Goal: Check status: Check status

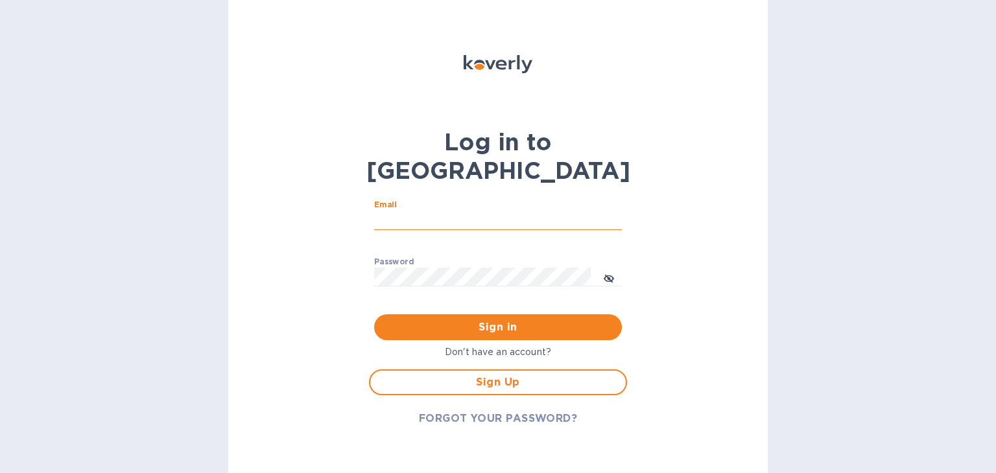
click at [419, 211] on input "Email" at bounding box center [498, 220] width 248 height 19
type input "[EMAIL_ADDRESS][DOMAIN_NAME]"
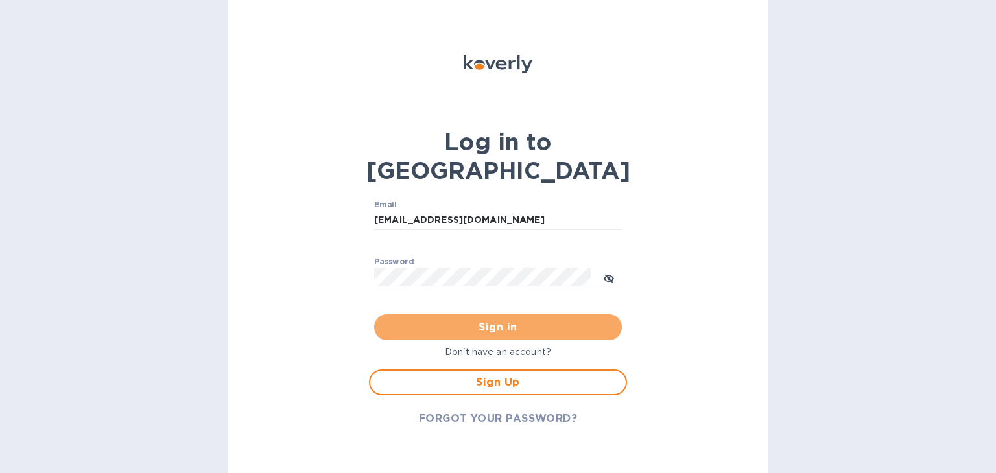
click at [465, 314] on button "Sign in" at bounding box center [498, 327] width 248 height 26
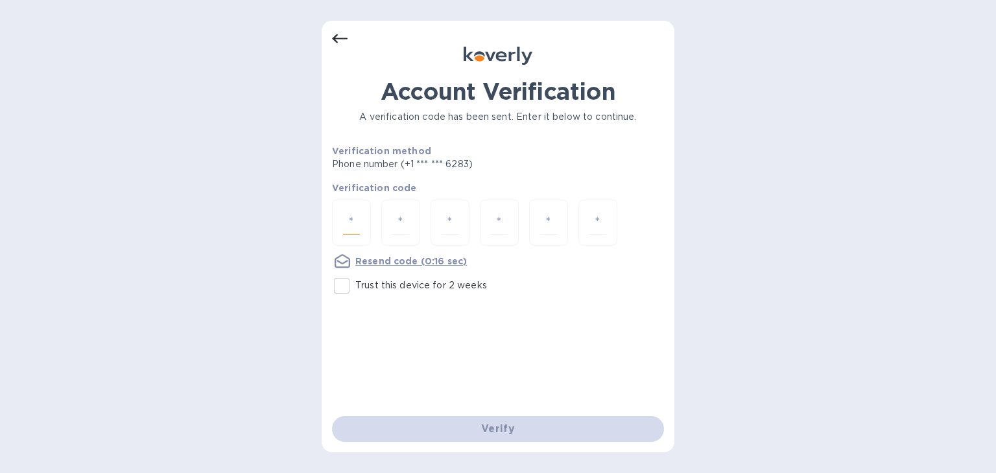
click at [351, 224] on input "number" at bounding box center [351, 223] width 17 height 24
type input "5"
type input "1"
type input "2"
type input "0"
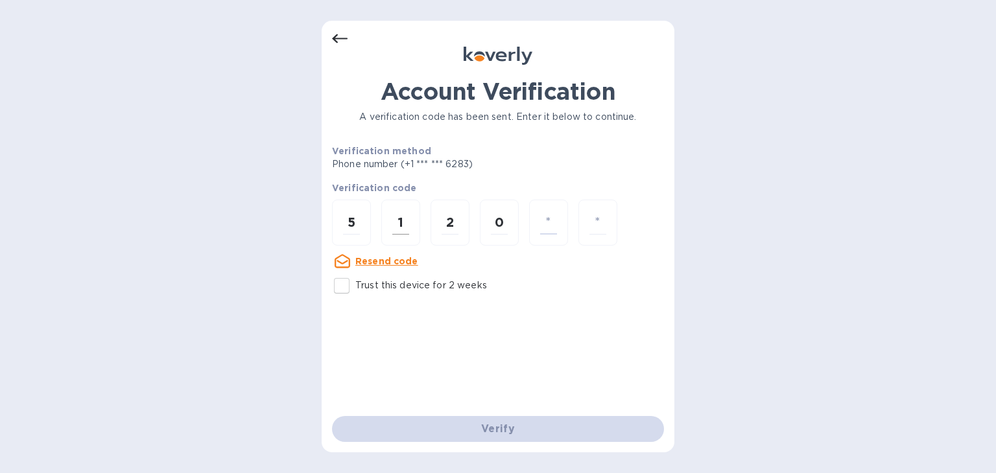
type input "4"
type input "3"
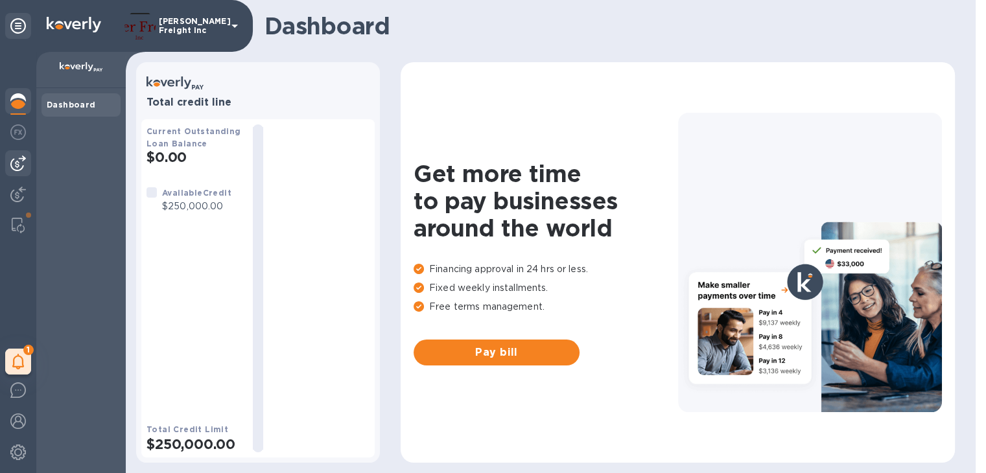
click at [20, 163] on img at bounding box center [18, 164] width 16 height 16
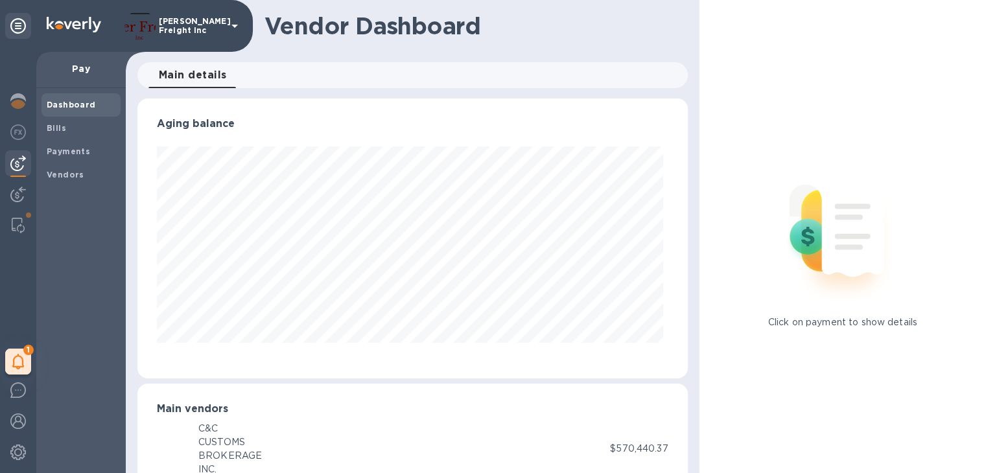
scroll to position [280, 545]
click at [56, 151] on b "Payments" at bounding box center [68, 152] width 43 height 10
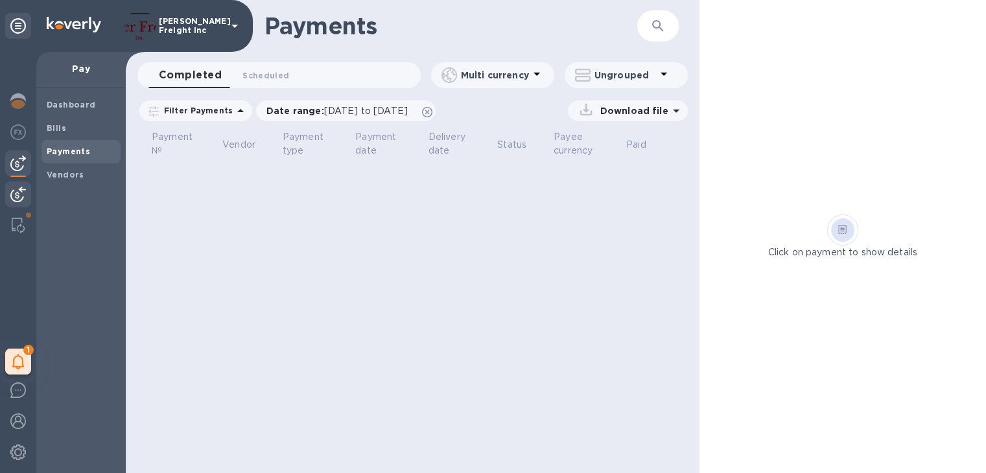
click at [16, 195] on img at bounding box center [18, 195] width 16 height 16
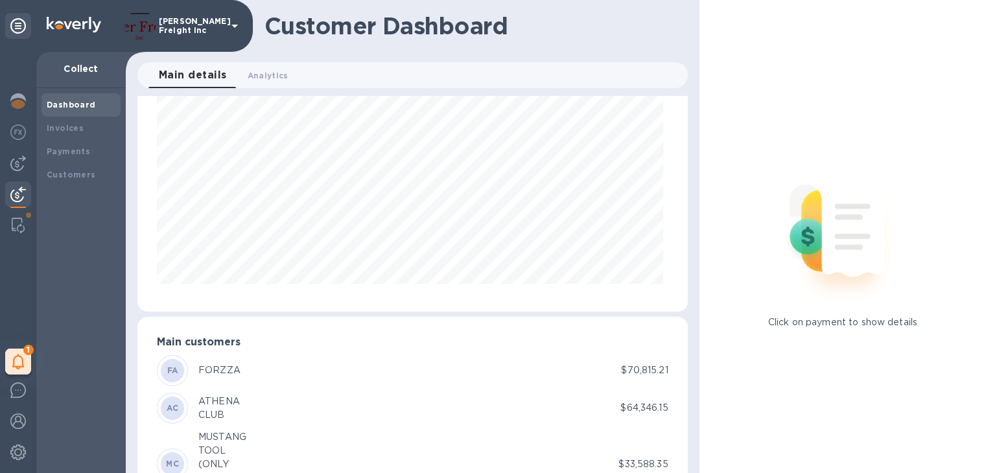
scroll to position [65, 0]
click at [55, 359] on b "My tasks" at bounding box center [56, 362] width 41 height 10
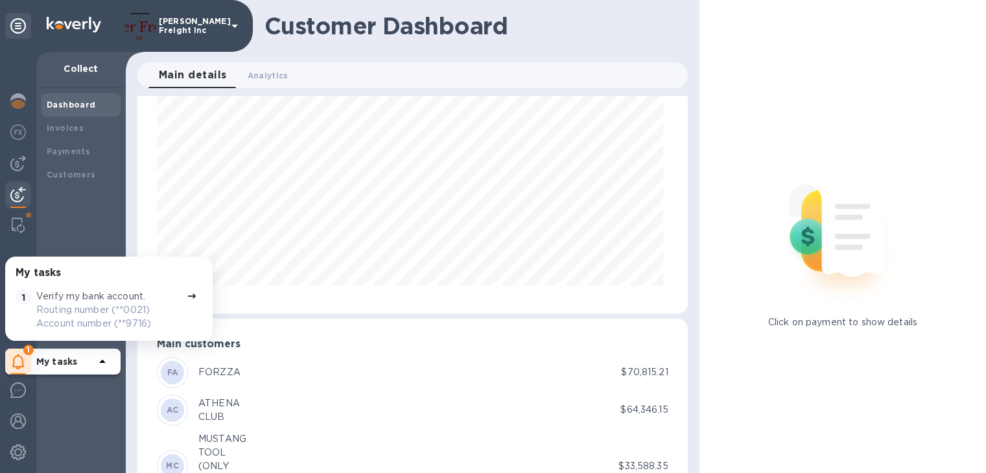
click at [109, 313] on p "Routing number (**0021) Account number (**9716)" at bounding box center [108, 316] width 145 height 27
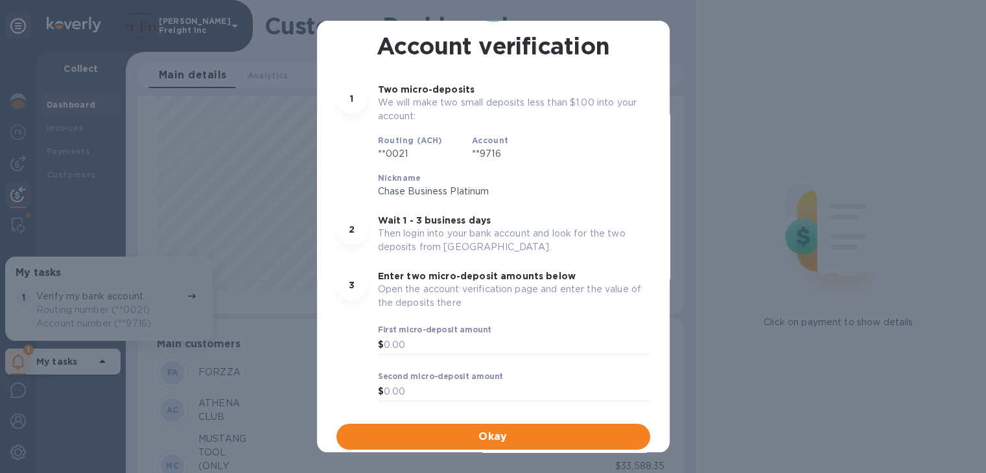
scroll to position [79, 0]
click at [504, 439] on span "Okay" at bounding box center [493, 437] width 293 height 16
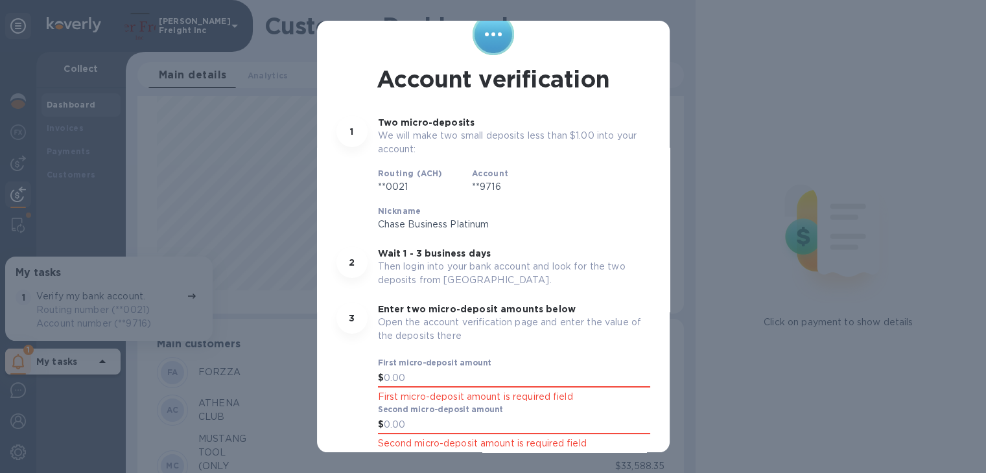
scroll to position [0, 0]
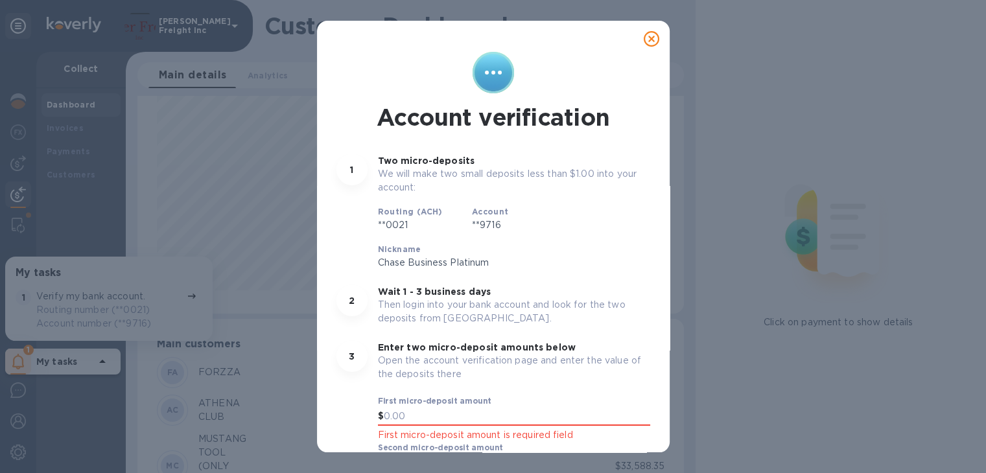
click at [650, 45] on icon at bounding box center [652, 39] width 16 height 16
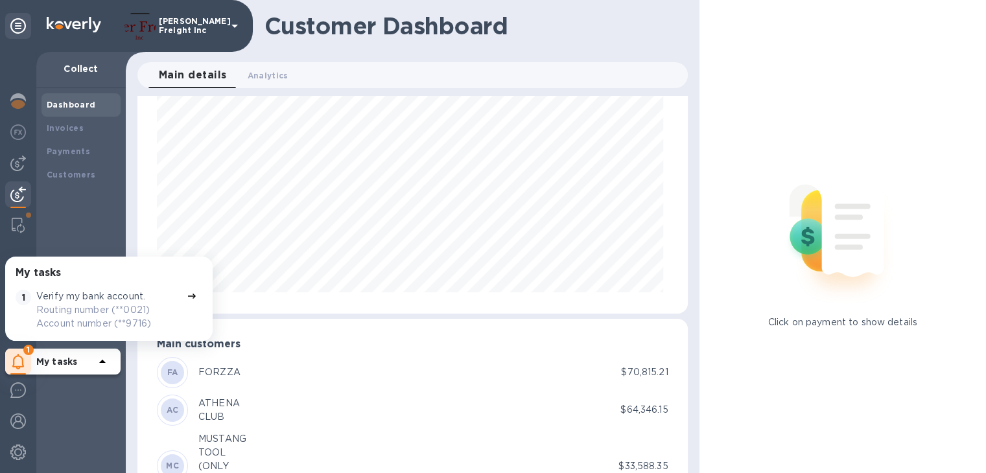
scroll to position [280, 545]
click at [73, 309] on p "Routing number (**0021) Account number (**9716)" at bounding box center [108, 316] width 145 height 27
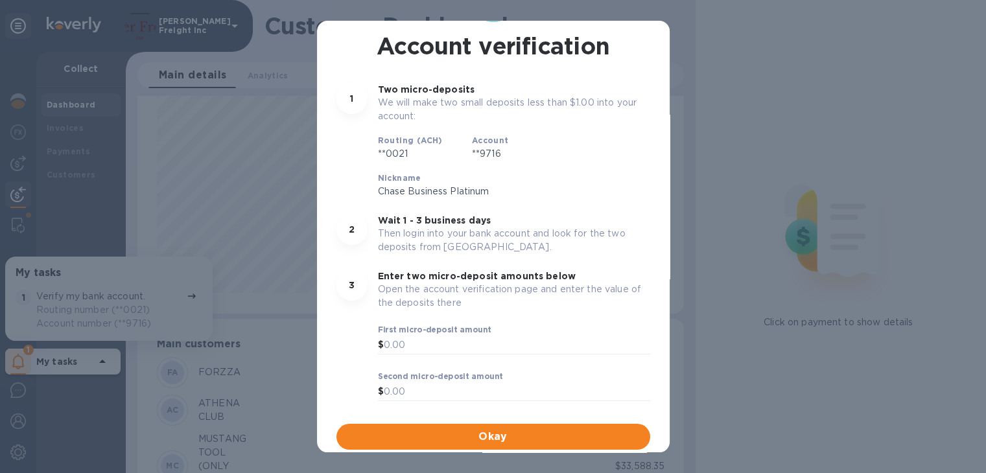
scroll to position [0, 0]
click at [287, 305] on div "Account verification 1 Two micro-deposits We will make two small deposits less …" at bounding box center [493, 236] width 986 height 473
click at [110, 290] on div "Account verification 1 Two micro-deposits We will make two small deposits less …" at bounding box center [493, 236] width 986 height 473
click at [99, 366] on div "Account verification 1 Two micro-deposits We will make two small deposits less …" at bounding box center [493, 236] width 986 height 473
click at [185, 300] on div "Account verification 1 Two micro-deposits We will make two small deposits less …" at bounding box center [493, 236] width 986 height 473
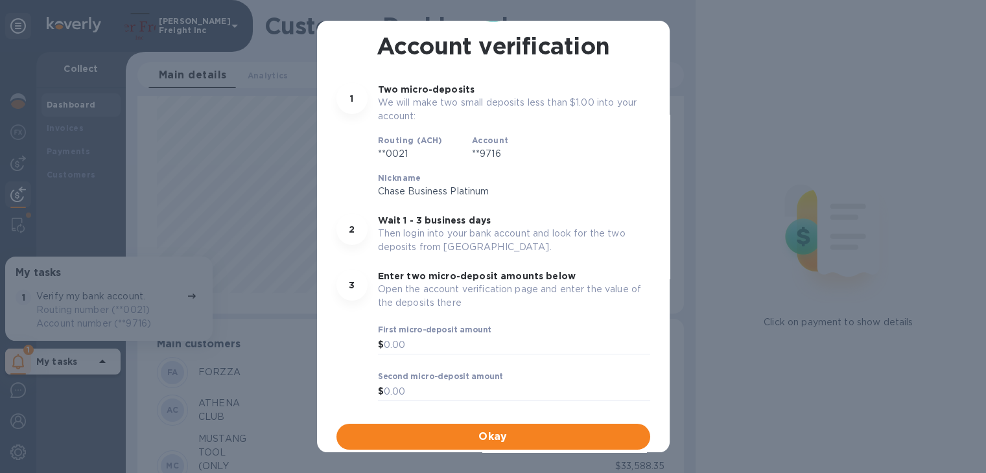
click at [191, 300] on div "Account verification 1 Two micro-deposits We will make two small deposits less …" at bounding box center [493, 236] width 986 height 473
drag, startPoint x: 761, startPoint y: 120, endPoint x: 342, endPoint y: 111, distance: 418.9
click at [752, 118] on div "Account verification 1 Two micro-deposits We will make two small deposits less …" at bounding box center [493, 236] width 986 height 473
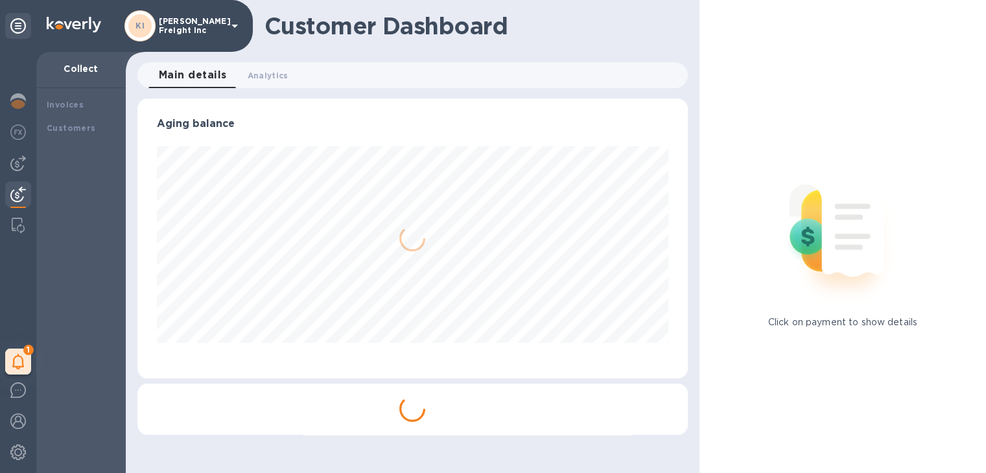
scroll to position [648069, 647804]
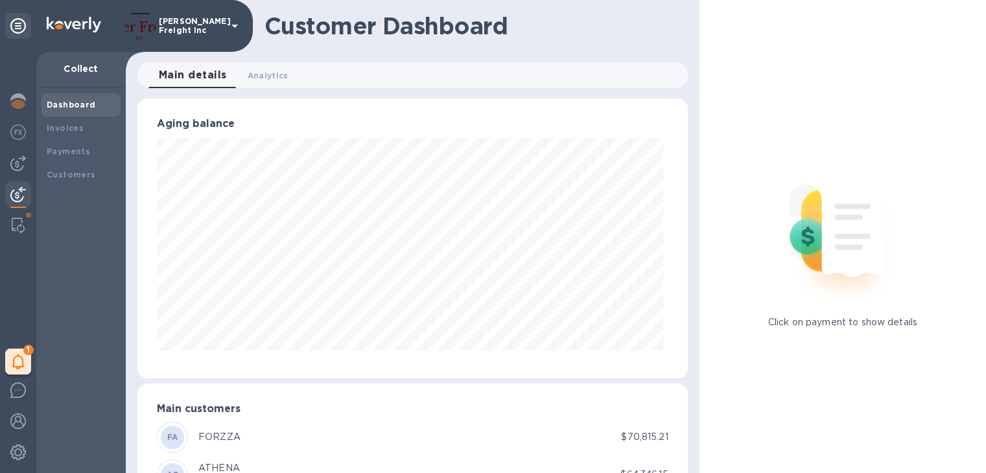
click at [64, 106] on b "Dashboard" at bounding box center [71, 105] width 49 height 10
click at [73, 151] on b "Payments" at bounding box center [68, 152] width 43 height 10
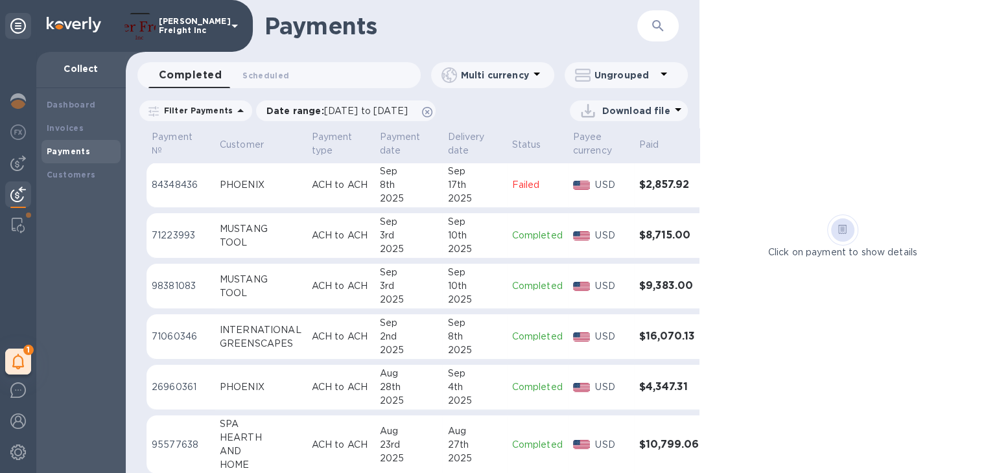
click at [521, 190] on p "Failed" at bounding box center [537, 185] width 51 height 14
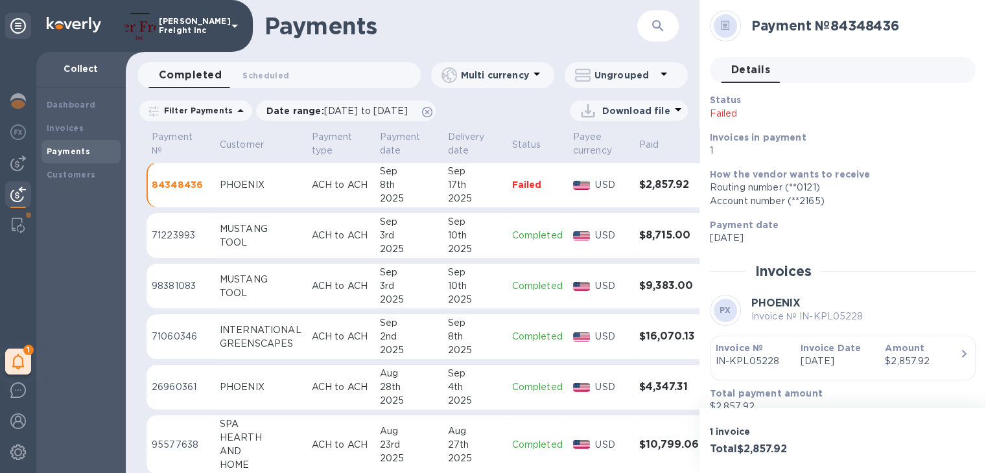
click at [508, 105] on div "Download file" at bounding box center [565, 110] width 245 height 21
click at [345, 177] on td "ACH to ACH" at bounding box center [341, 185] width 68 height 45
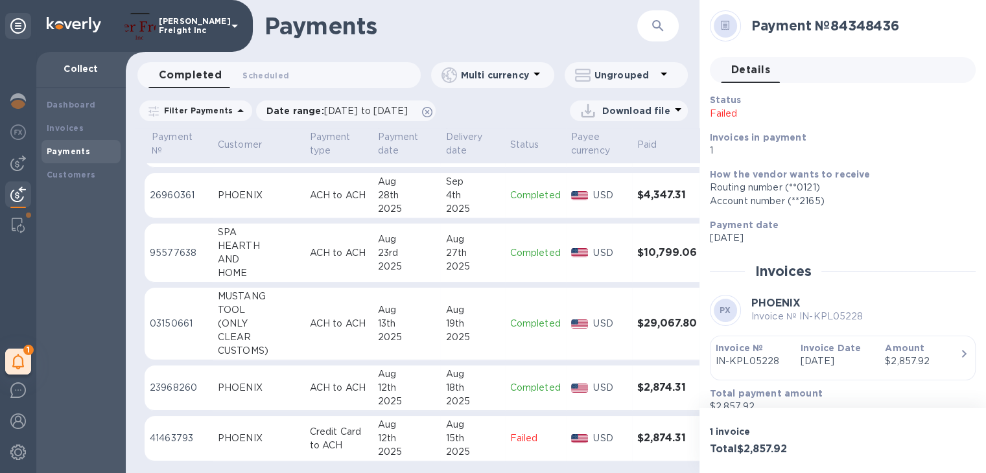
scroll to position [203, 0]
click at [513, 432] on p "Failed" at bounding box center [537, 439] width 51 height 14
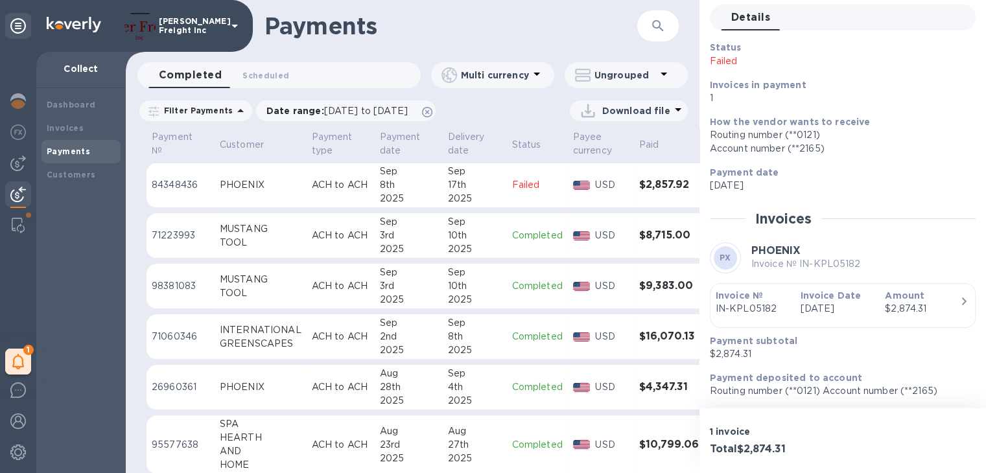
click at [576, 25] on h1 "Payments" at bounding box center [451, 25] width 373 height 27
click at [526, 145] on p "Status" at bounding box center [526, 145] width 29 height 14
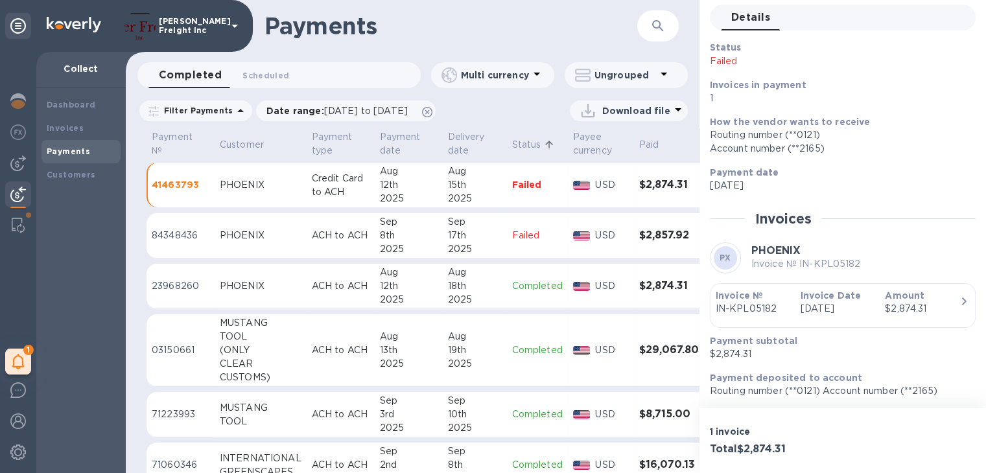
click at [552, 27] on h1 "Payments" at bounding box center [451, 25] width 373 height 27
click at [585, 30] on h1 "Payments" at bounding box center [451, 25] width 373 height 27
click at [630, 210] on table "Payment № Customer Payment type Payment date Delivery date Status Payee currenc…" at bounding box center [436, 396] width 578 height 537
